Goal: Ask a question

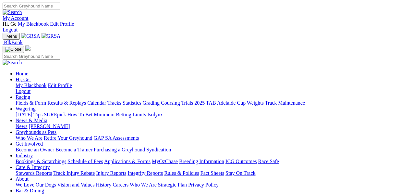
click at [29, 15] on link "My Account" at bounding box center [16, 18] width 26 height 6
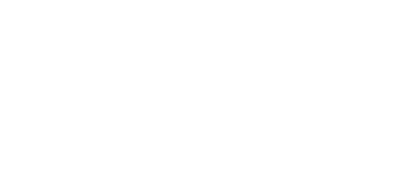
scroll to position [969, 0]
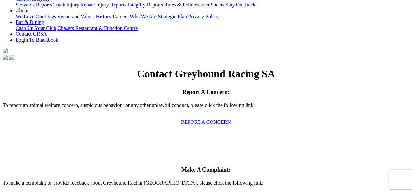
scroll to position [180, 0]
type input "Ge"
type input "Wilson"
type input "[EMAIL_ADDRESS][DOMAIN_NAME]"
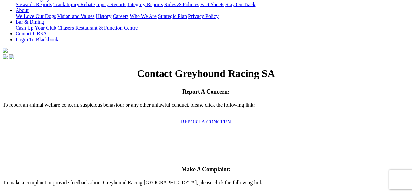
type input "General"
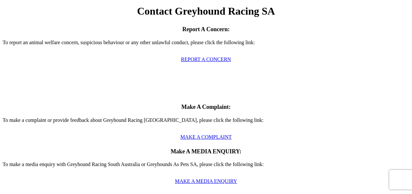
scroll to position [288, 0]
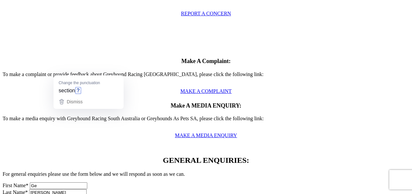
drag, startPoint x: 69, startPoint y: 70, endPoint x: 52, endPoint y: 88, distance: 24.1
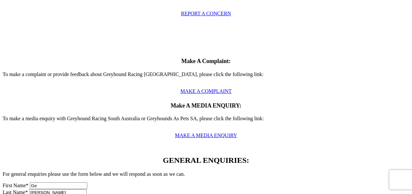
type textarea "How often do you update the Average race and sectional times of the tracks in t…"
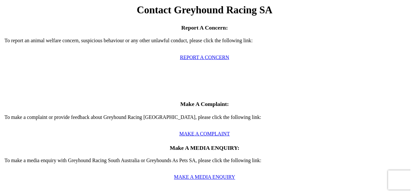
scroll to position [235, 0]
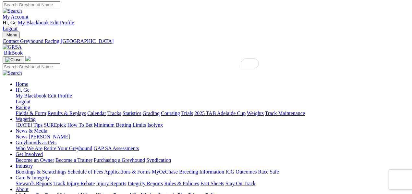
scroll to position [0, 0]
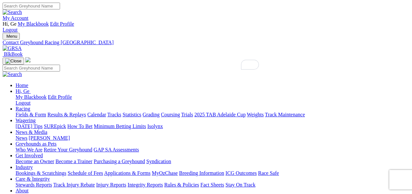
click at [142, 112] on link "Statistics" at bounding box center [132, 115] width 19 height 6
click at [121, 112] on link "Tracks" at bounding box center [114, 115] width 14 height 6
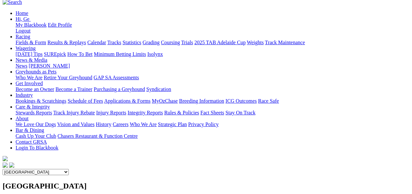
scroll to position [36, 0]
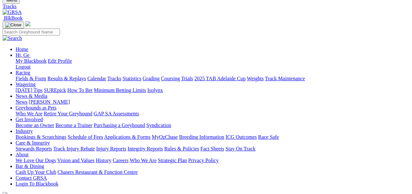
click at [142, 76] on link "Statistics" at bounding box center [132, 79] width 19 height 6
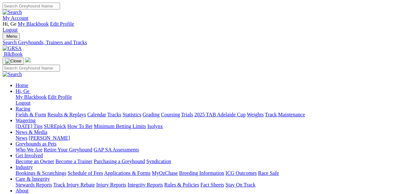
select select "northam"
